Goal: Task Accomplishment & Management: Manage account settings

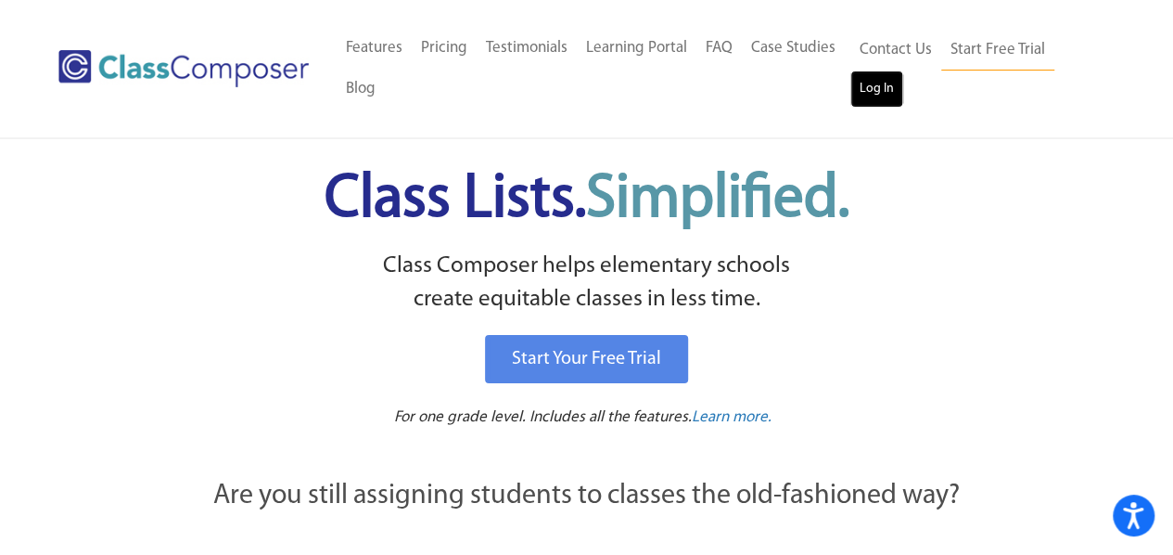
click at [879, 94] on link "Log In" at bounding box center [876, 88] width 53 height 37
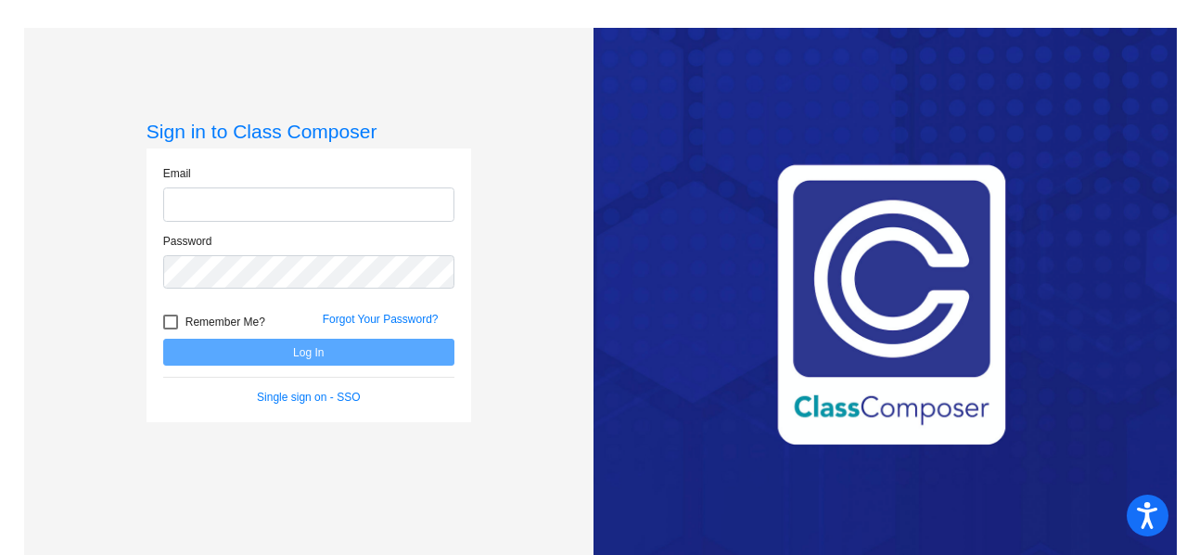
type input "stephanie.culver@lcps.org"
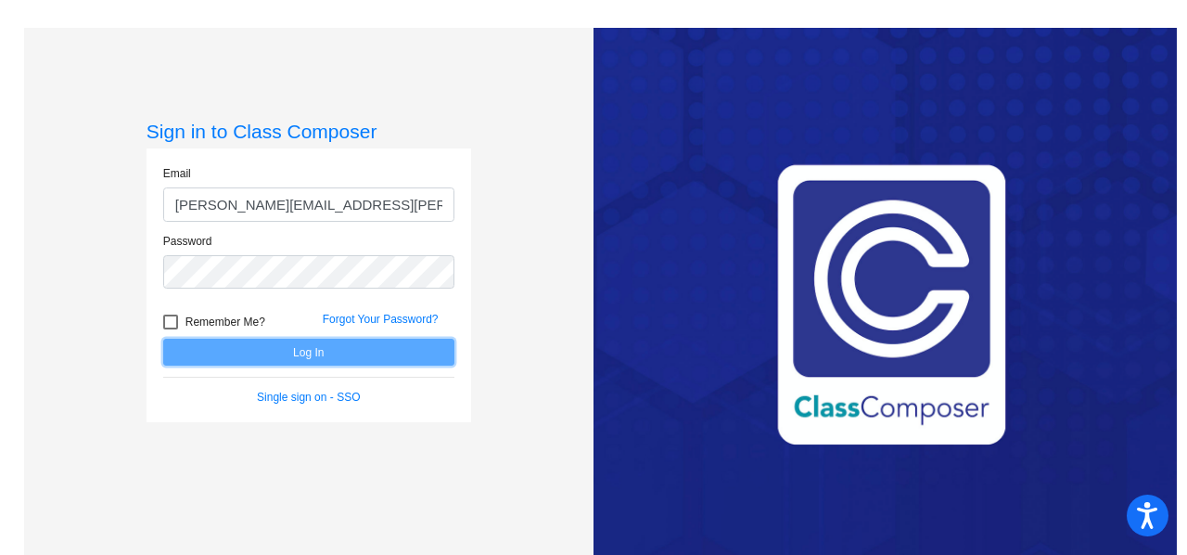
click at [263, 354] on button "Log In" at bounding box center [308, 351] width 291 height 27
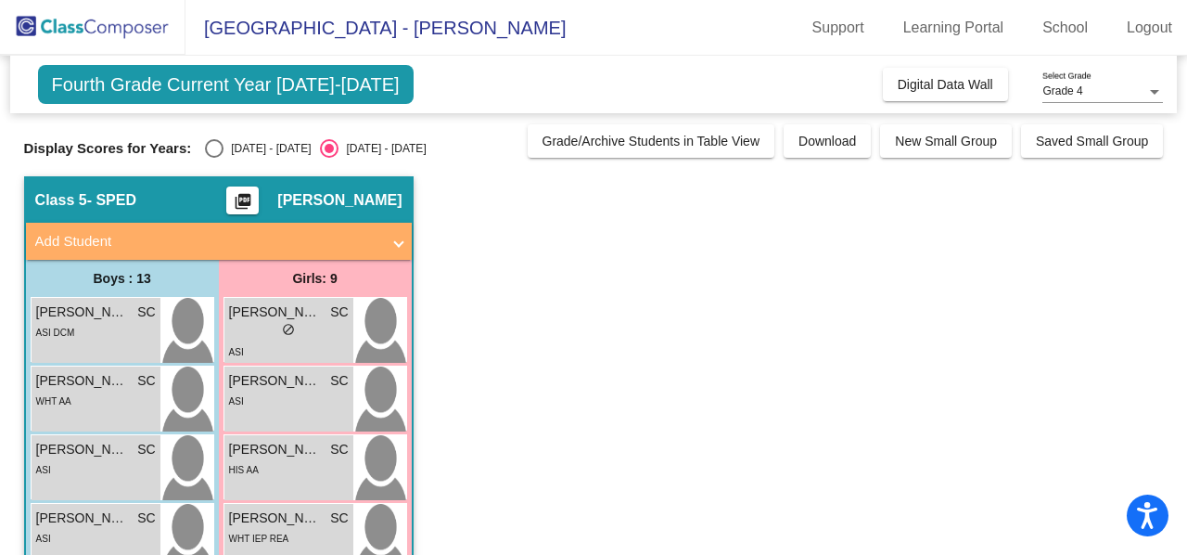
click at [214, 147] on div "Select an option" at bounding box center [214, 148] width 19 height 19
click at [214, 158] on input "2024 - 2025" at bounding box center [213, 158] width 1 height 1
radio input "true"
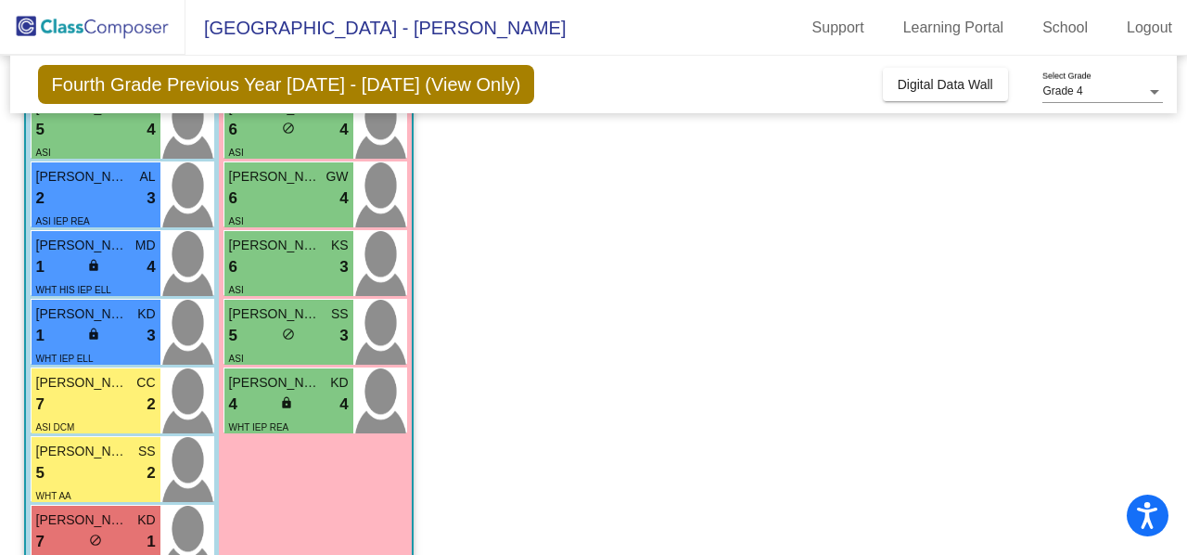
scroll to position [503, 0]
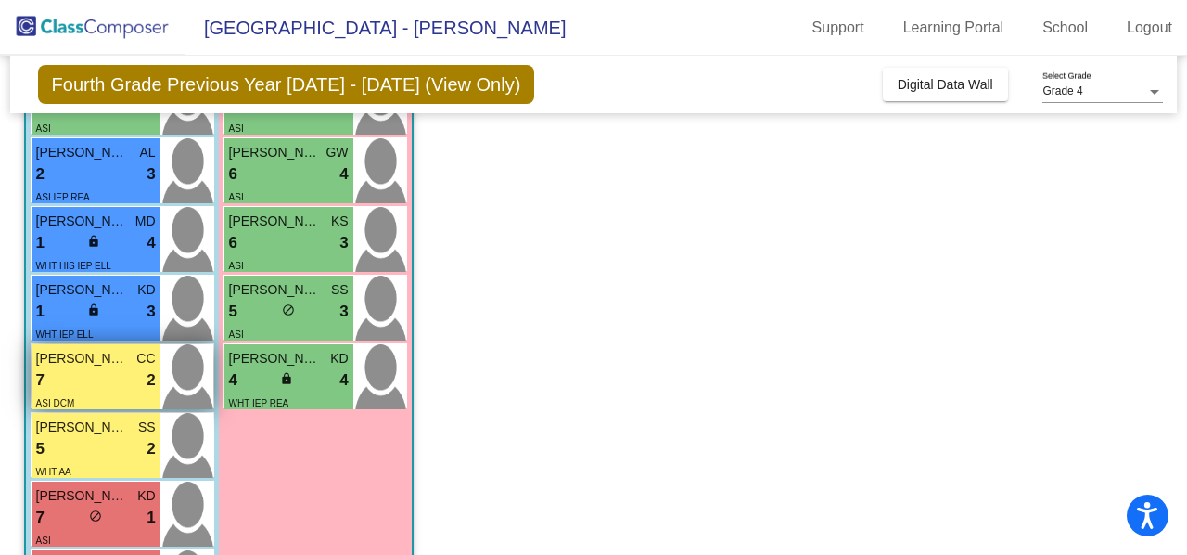
click at [86, 386] on div "7 lock do_not_disturb_alt 2" at bounding box center [96, 380] width 120 height 24
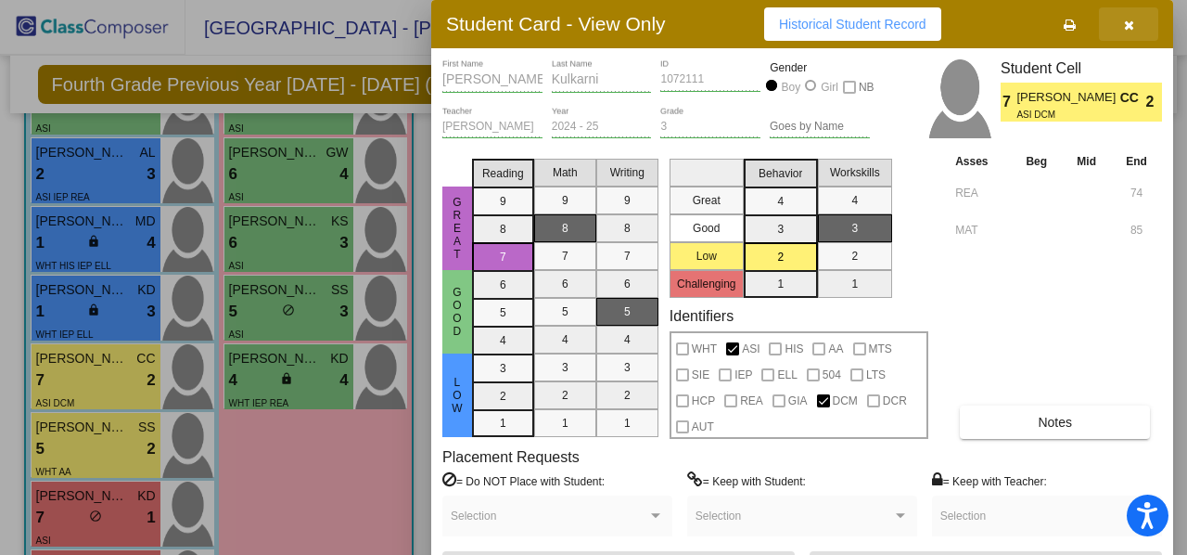
click at [1133, 24] on button "button" at bounding box center [1128, 23] width 59 height 33
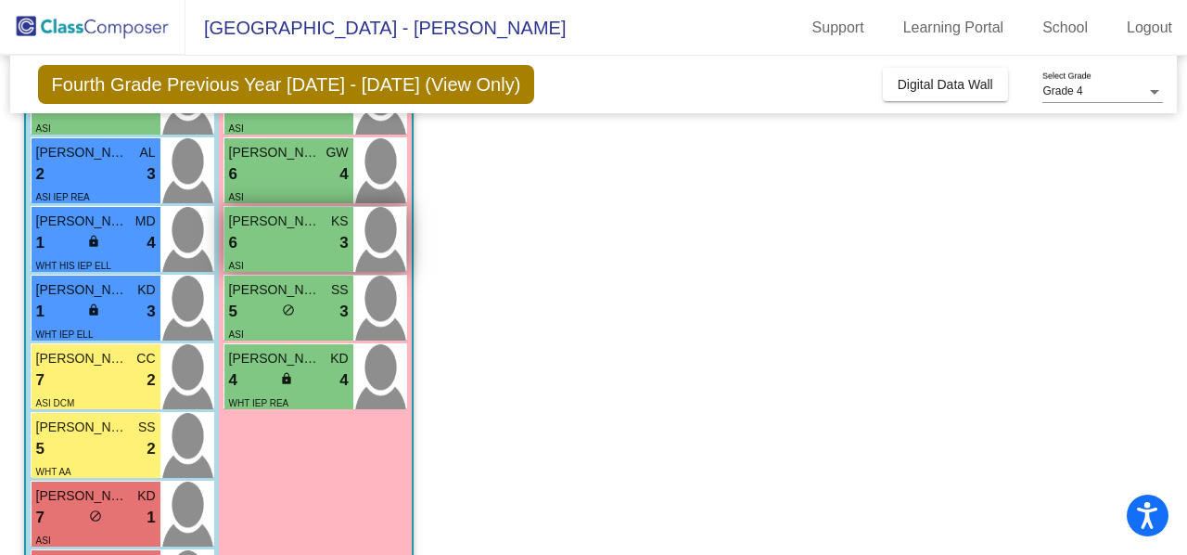
click at [293, 235] on div "6 lock do_not_disturb_alt 3" at bounding box center [289, 243] width 120 height 24
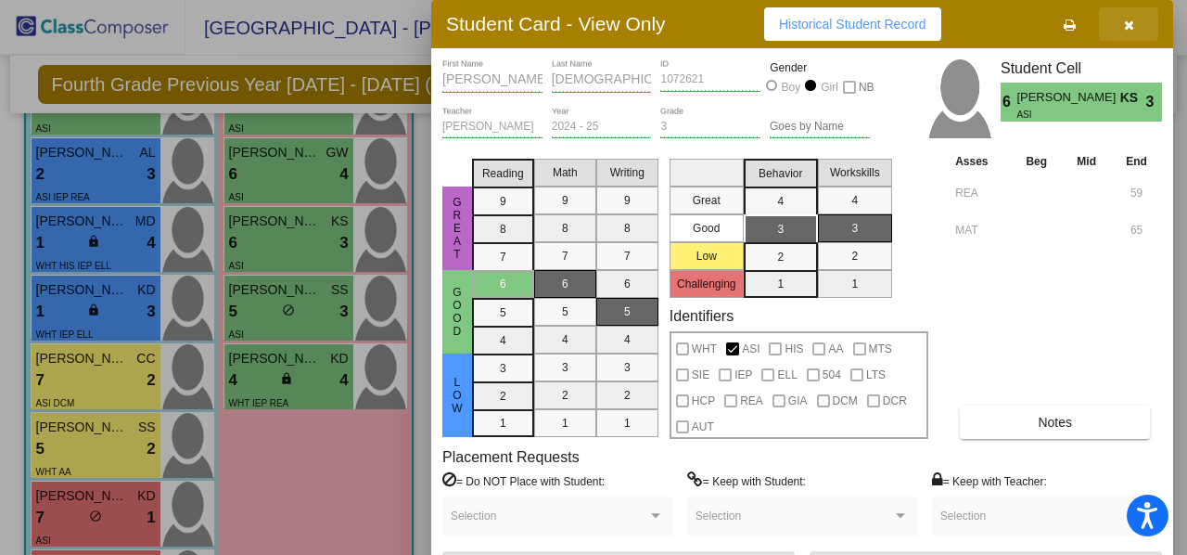
click at [1129, 23] on icon "button" at bounding box center [1129, 25] width 10 height 13
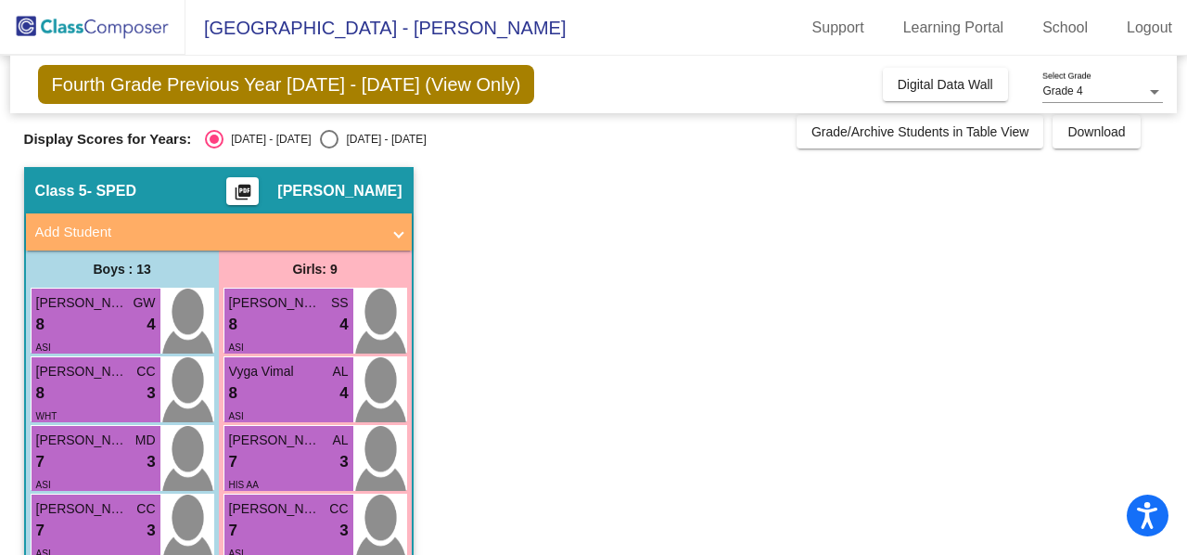
scroll to position [0, 0]
